Goal: Task Accomplishment & Management: Use online tool/utility

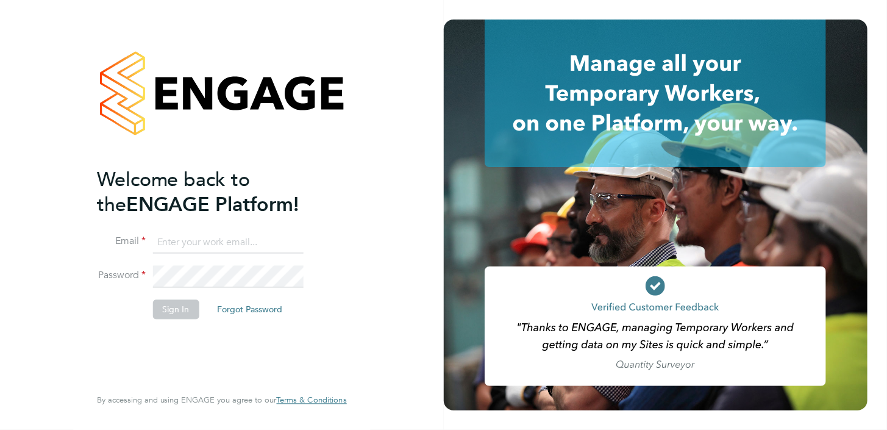
type input "[PERSON_NAME][EMAIL_ADDRESS][DOMAIN_NAME]"
click at [176, 307] on button "Sign In" at bounding box center [176, 309] width 46 height 20
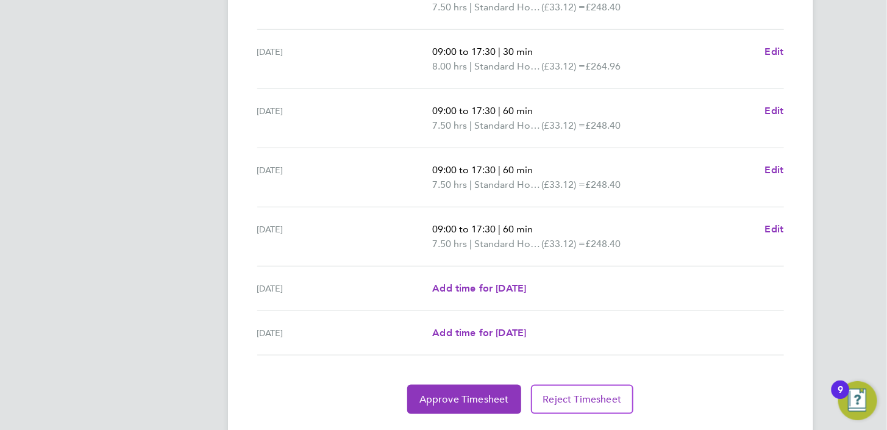
scroll to position [457, 0]
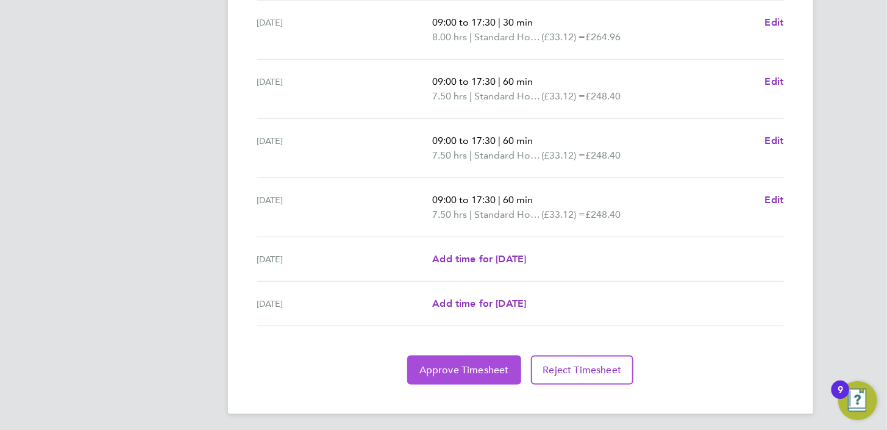
click at [440, 364] on span "Approve Timesheet" at bounding box center [465, 370] width 90 height 12
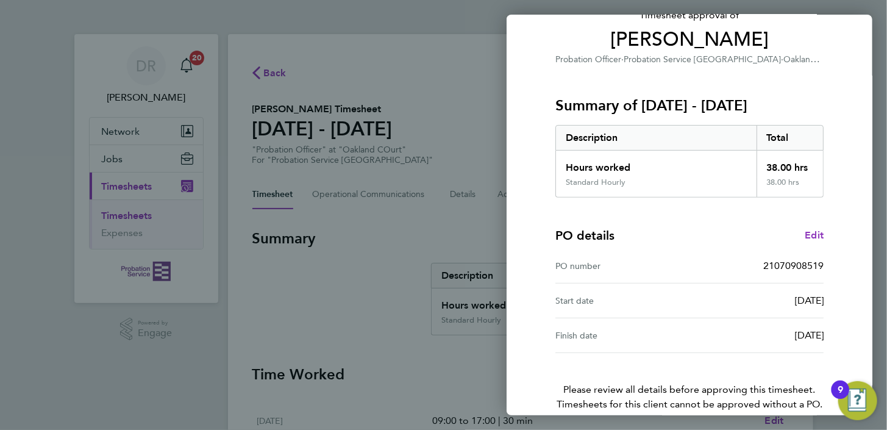
scroll to position [152, 0]
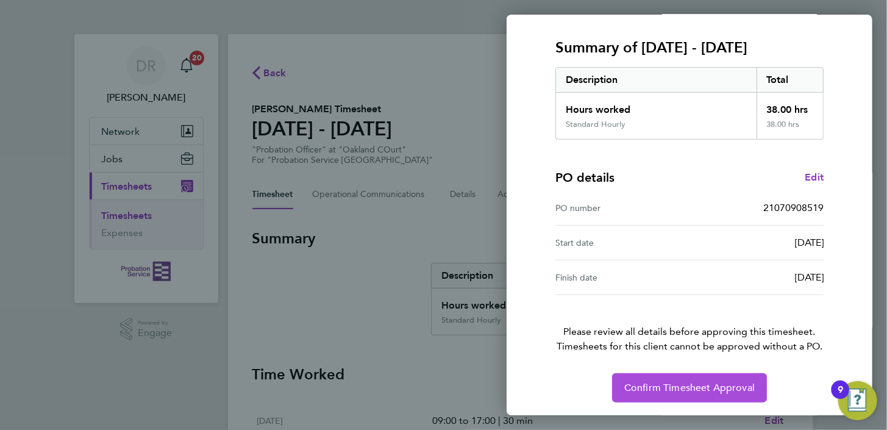
click at [652, 382] on span "Confirm Timesheet Approval" at bounding box center [690, 388] width 131 height 12
